Goal: Navigation & Orientation: Find specific page/section

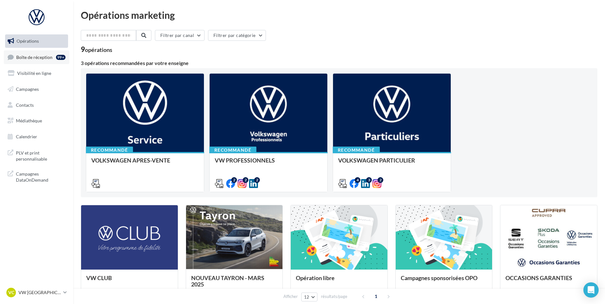
click at [43, 60] on link "Boîte de réception 99+" at bounding box center [37, 57] width 66 height 14
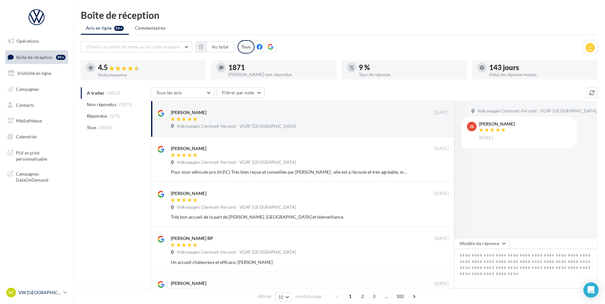
click at [38, 291] on p "VW [GEOGRAPHIC_DATA]" at bounding box center [39, 292] width 42 height 6
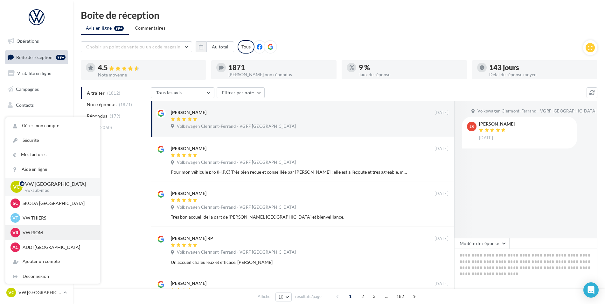
click at [48, 227] on div "VR VW RIOM vw-rio-mac" at bounding box center [52, 232] width 95 height 15
click at [45, 234] on p "VW RIOM" at bounding box center [58, 232] width 70 height 6
